Goal: Task Accomplishment & Management: Manage account settings

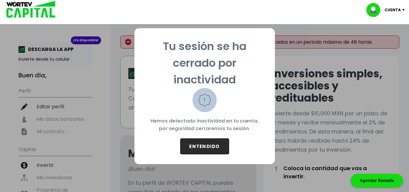
click at [200, 141] on button "ENTENDIDO" at bounding box center [204, 146] width 49 height 16
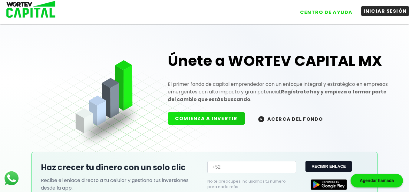
click at [383, 15] on button "INICIAR SESIÓN" at bounding box center [385, 11] width 48 height 10
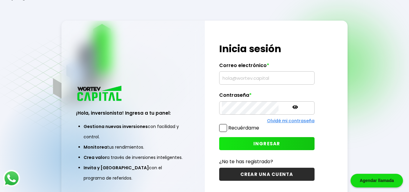
type input "[EMAIL_ADDRESS][DOMAIN_NAME]"
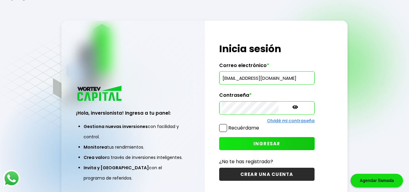
click at [259, 144] on span "INGRESAR" at bounding box center [266, 143] width 27 height 6
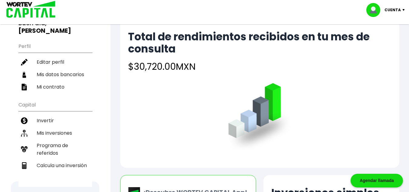
scroll to position [51, 0]
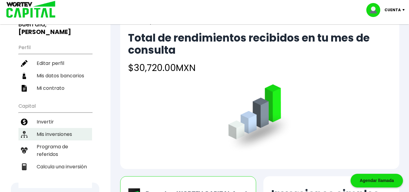
click at [50, 128] on li "Mis inversiones" at bounding box center [55, 134] width 74 height 12
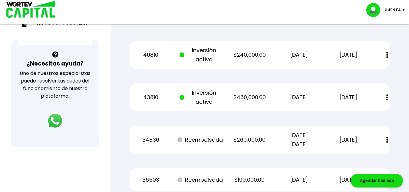
scroll to position [195, 0]
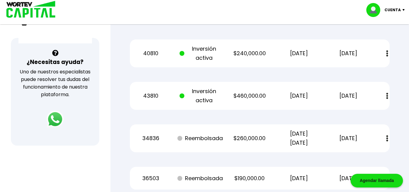
scroll to position [51, 0]
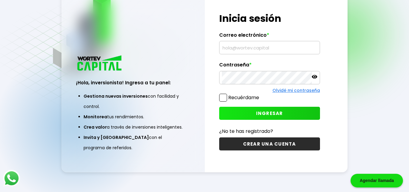
type input "[EMAIL_ADDRESS][DOMAIN_NAME]"
